Goal: Task Accomplishment & Management: Complete application form

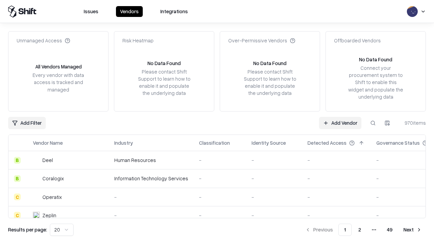
click at [340, 123] on link "Add Vendor" at bounding box center [340, 123] width 42 height 12
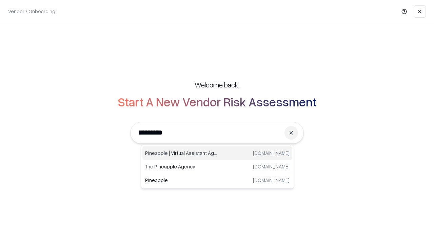
click at [217, 153] on div "Pineapple | Virtual Assistant Agency [DOMAIN_NAME]" at bounding box center [217, 153] width 150 height 14
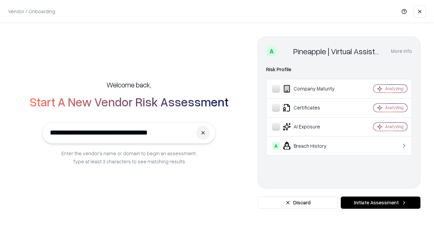
type input "**********"
click at [380, 203] on button "Initiate Assessment" at bounding box center [381, 203] width 80 height 12
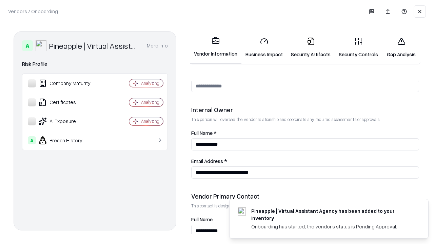
scroll to position [351, 0]
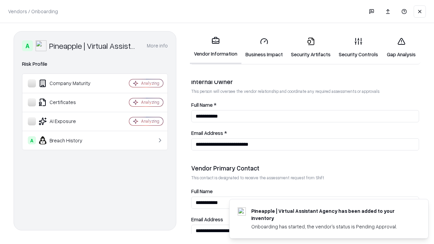
click at [264, 47] on link "Business Impact" at bounding box center [263, 48] width 45 height 32
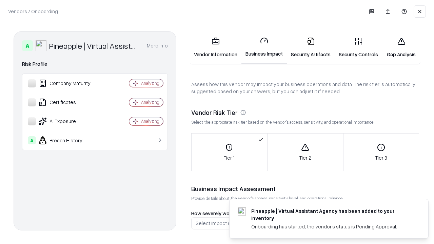
click at [401, 47] on link "Gap Analysis" at bounding box center [401, 48] width 38 height 32
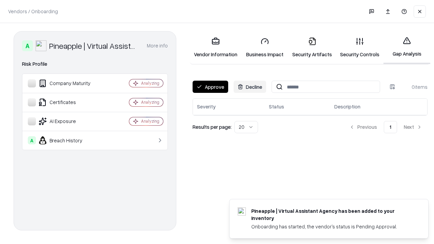
click at [210, 87] on button "Approve" at bounding box center [211, 87] width 36 height 12
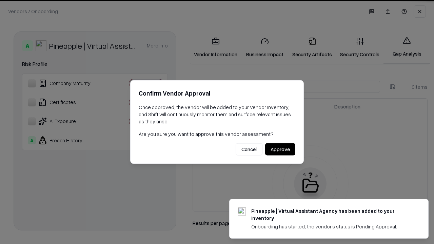
click at [280, 149] on button "Approve" at bounding box center [280, 149] width 30 height 12
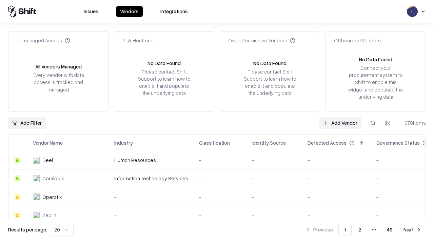
type input "**********"
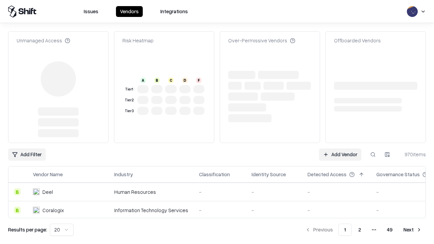
click at [340, 149] on link "Add Vendor" at bounding box center [340, 155] width 42 height 12
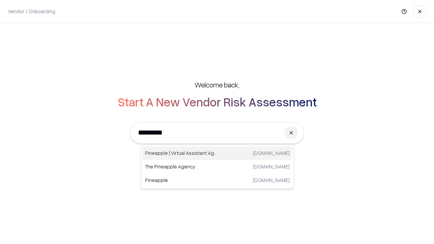
click at [217, 153] on div "Pineapple | Virtual Assistant Agency [DOMAIN_NAME]" at bounding box center [217, 153] width 150 height 14
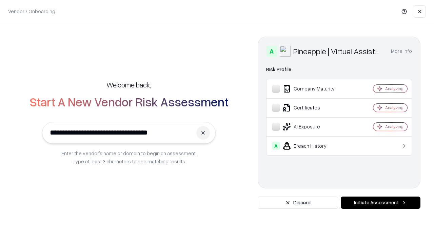
type input "**********"
click at [380, 203] on button "Initiate Assessment" at bounding box center [381, 203] width 80 height 12
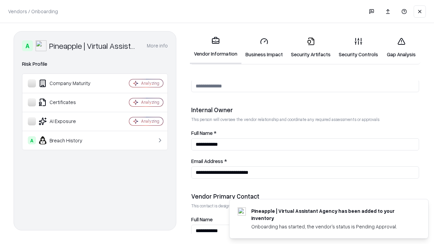
scroll to position [351, 0]
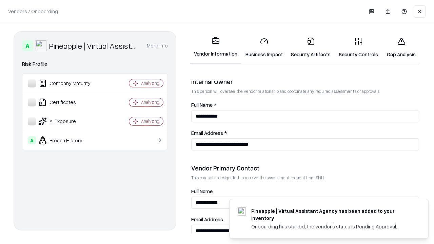
click at [401, 47] on link "Gap Analysis" at bounding box center [401, 48] width 38 height 32
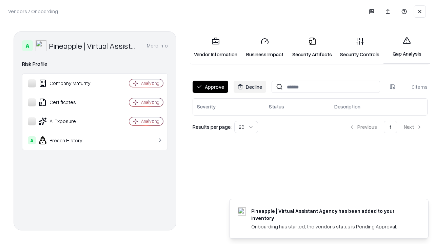
click at [210, 87] on button "Approve" at bounding box center [211, 87] width 36 height 12
